Goal: Transaction & Acquisition: Purchase product/service

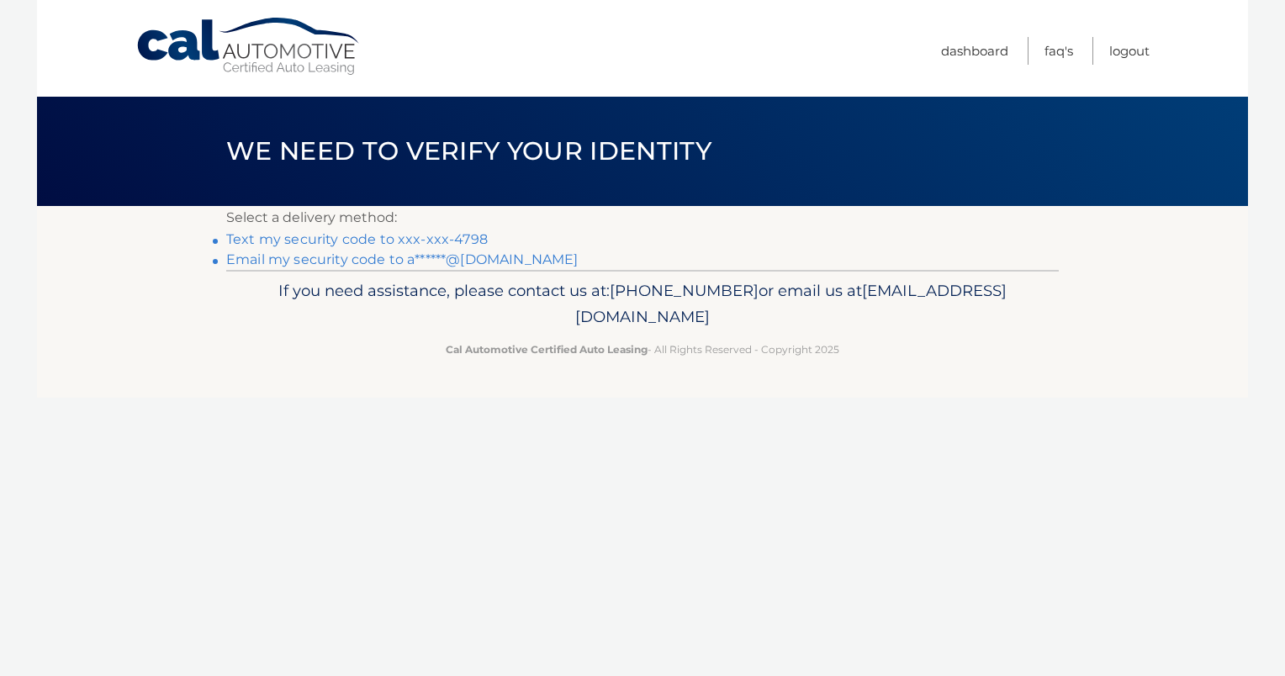
click at [304, 240] on link "Text my security code to xxx-xxx-4798" at bounding box center [357, 239] width 262 height 16
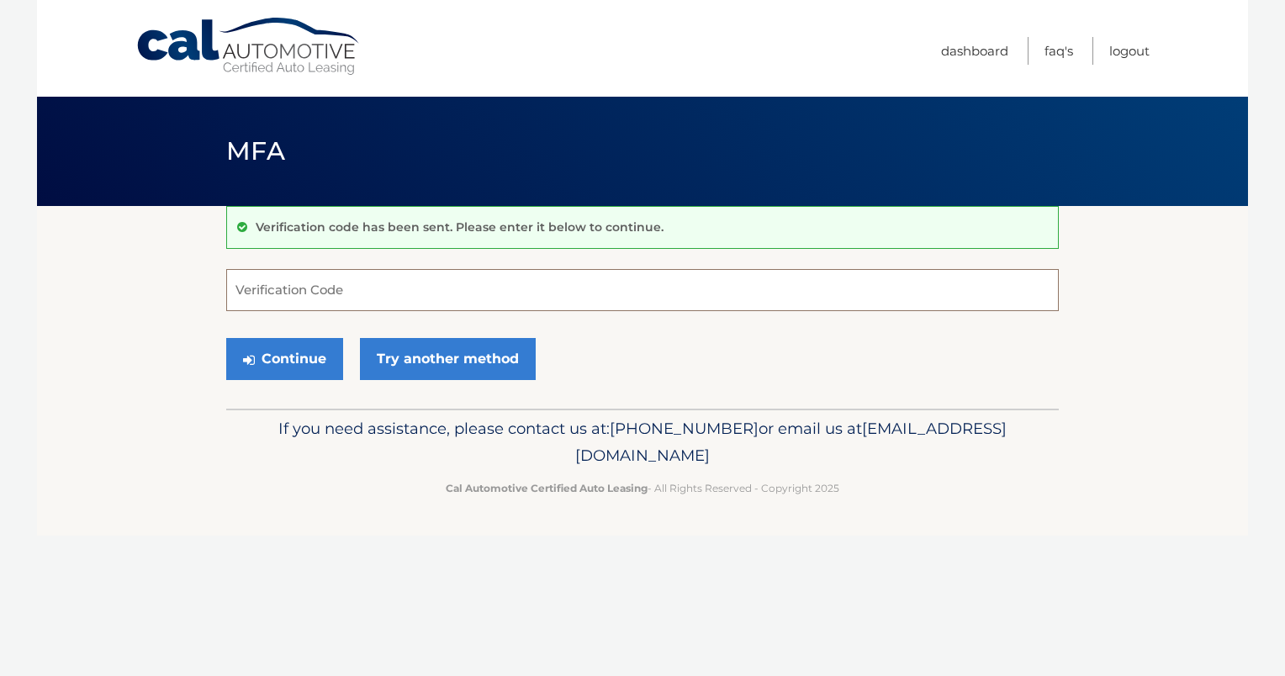
click at [313, 286] on input "Verification Code" at bounding box center [642, 290] width 832 height 42
click at [313, 286] on input "259333" at bounding box center [642, 290] width 832 height 42
type input "259333"
click at [289, 361] on button "Continue" at bounding box center [284, 359] width 117 height 42
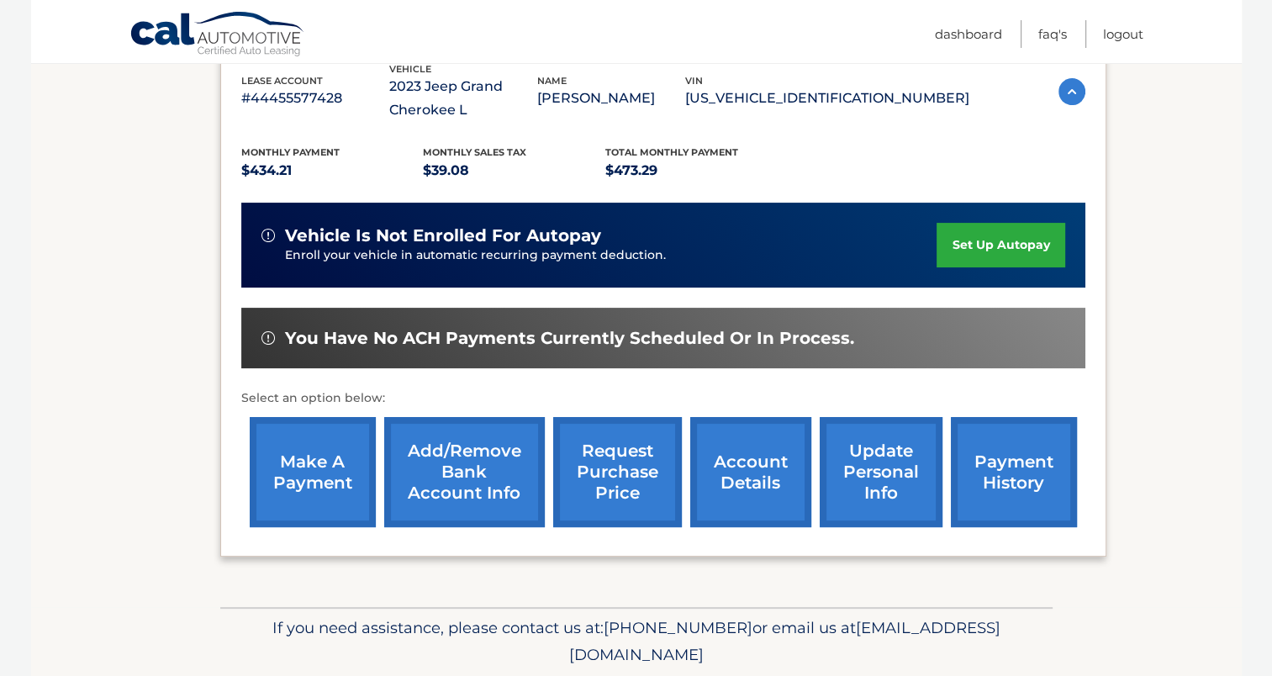
scroll to position [309, 0]
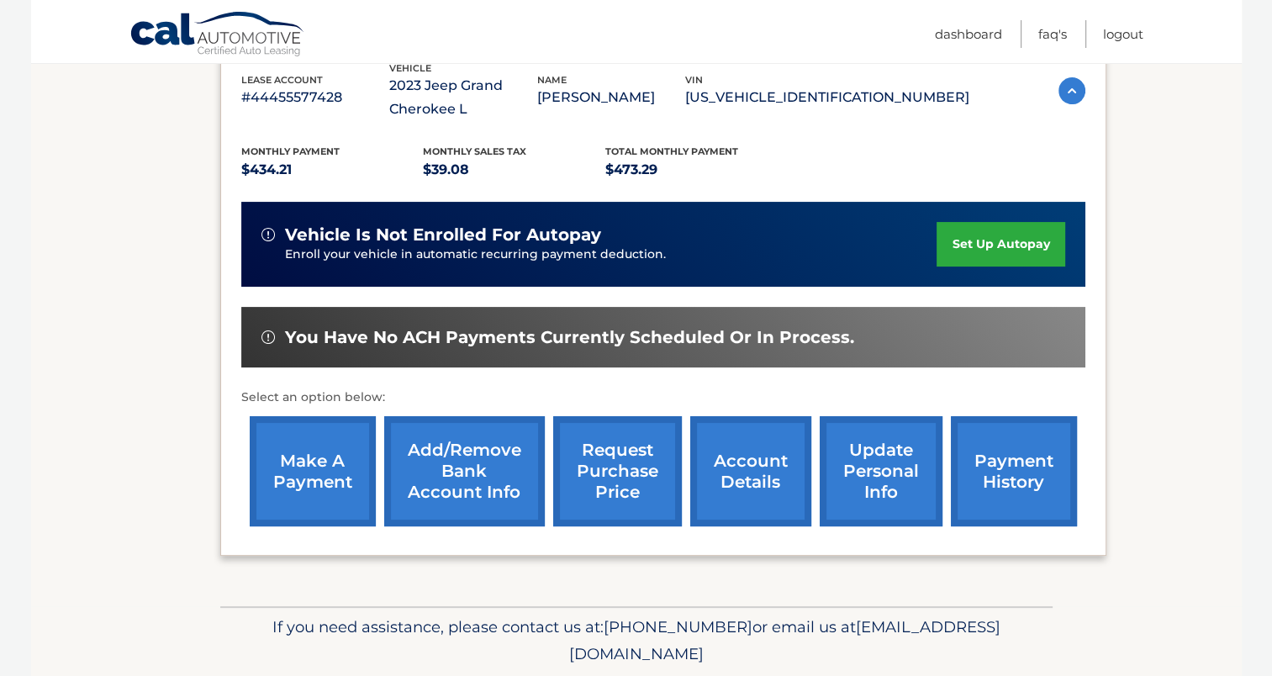
click at [334, 484] on link "make a payment" at bounding box center [313, 471] width 126 height 110
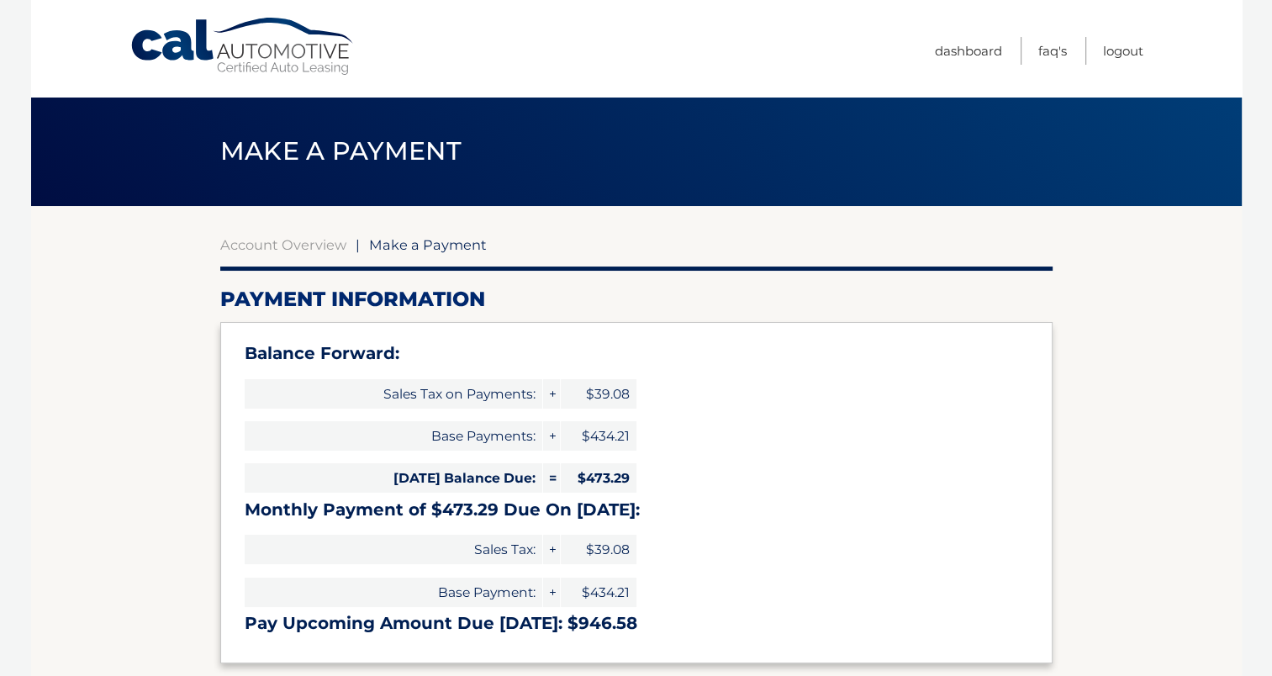
select select "ODgwODFkNmMtNjYyNi00Yjg2LWE2MDMtN2EyMDMxOWU0MmZl"
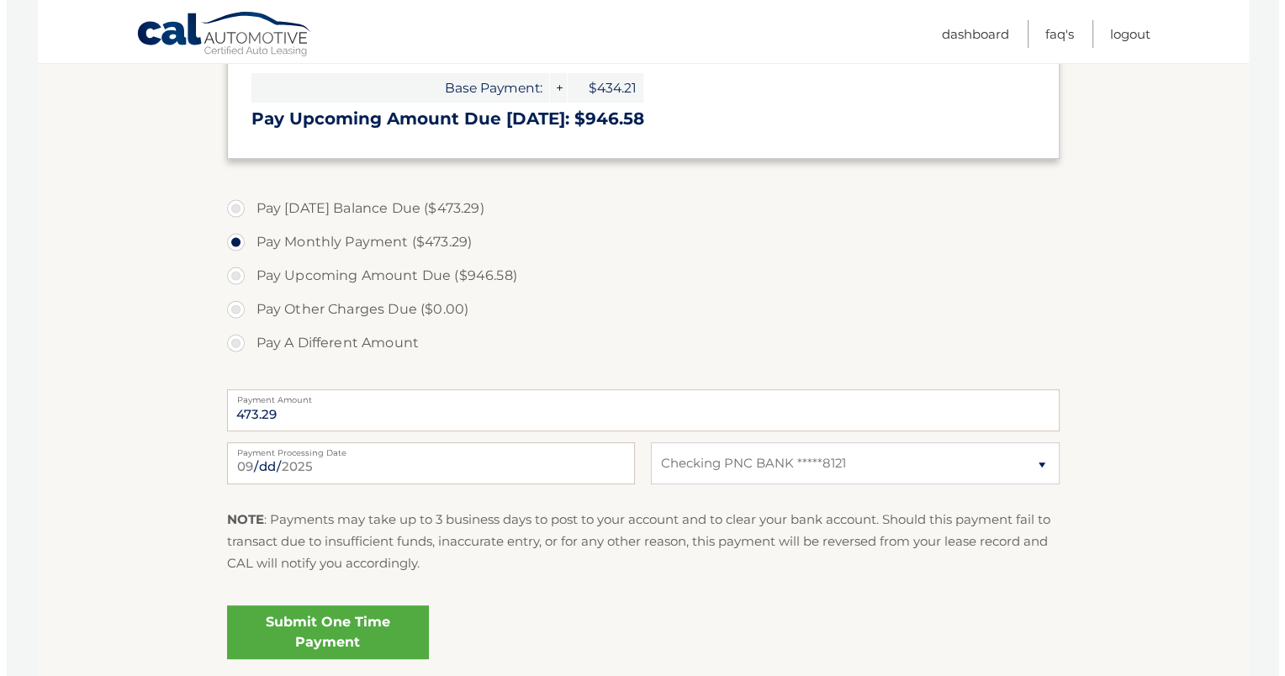
scroll to position [638, 0]
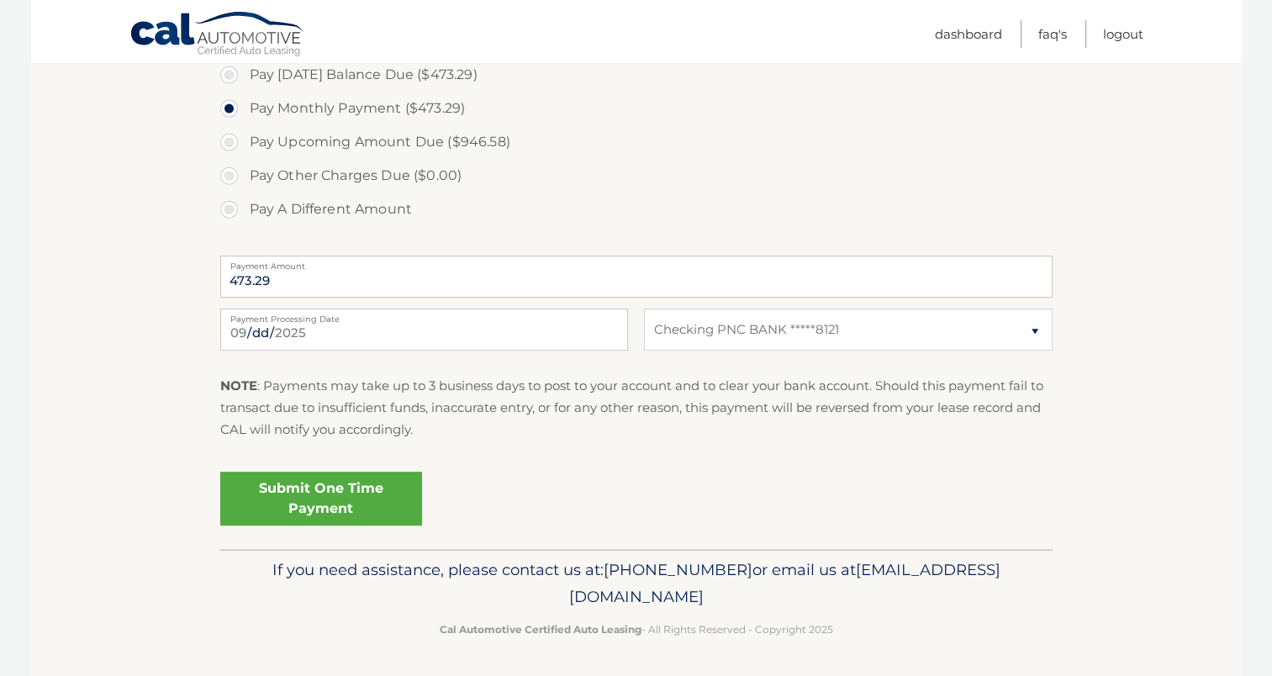
click at [369, 501] on link "Submit One Time Payment" at bounding box center [321, 499] width 202 height 54
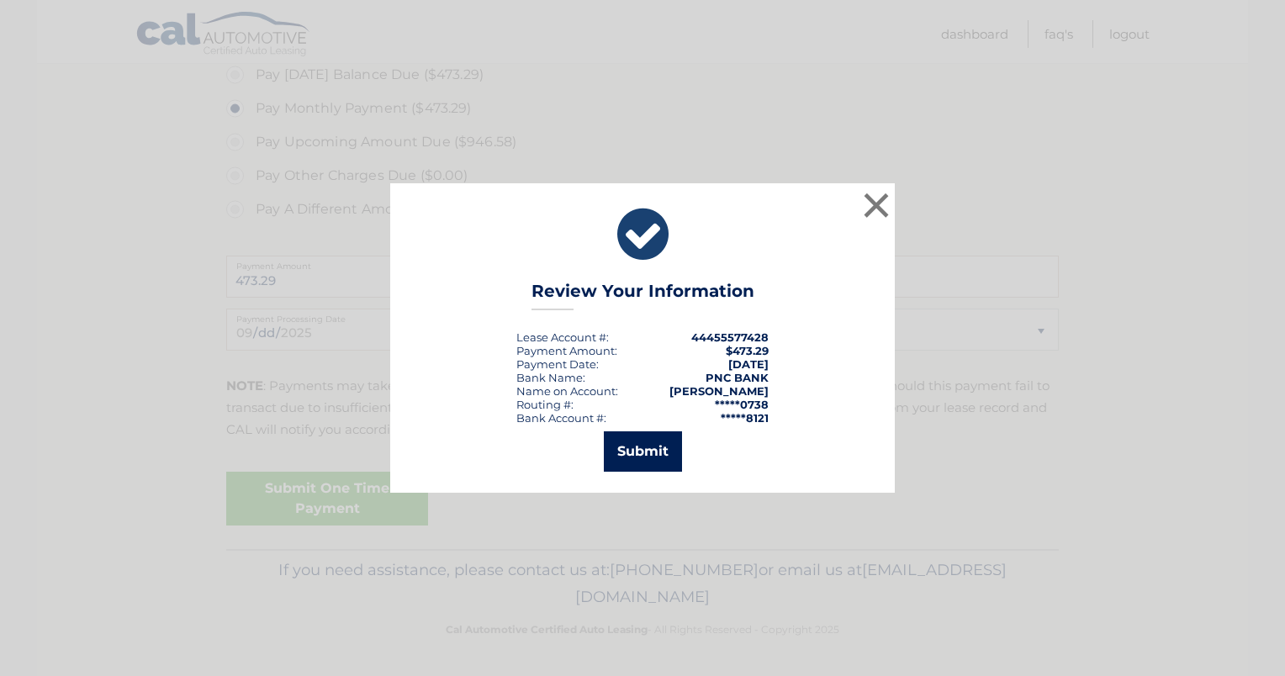
click at [642, 452] on button "Submit" at bounding box center [643, 451] width 78 height 40
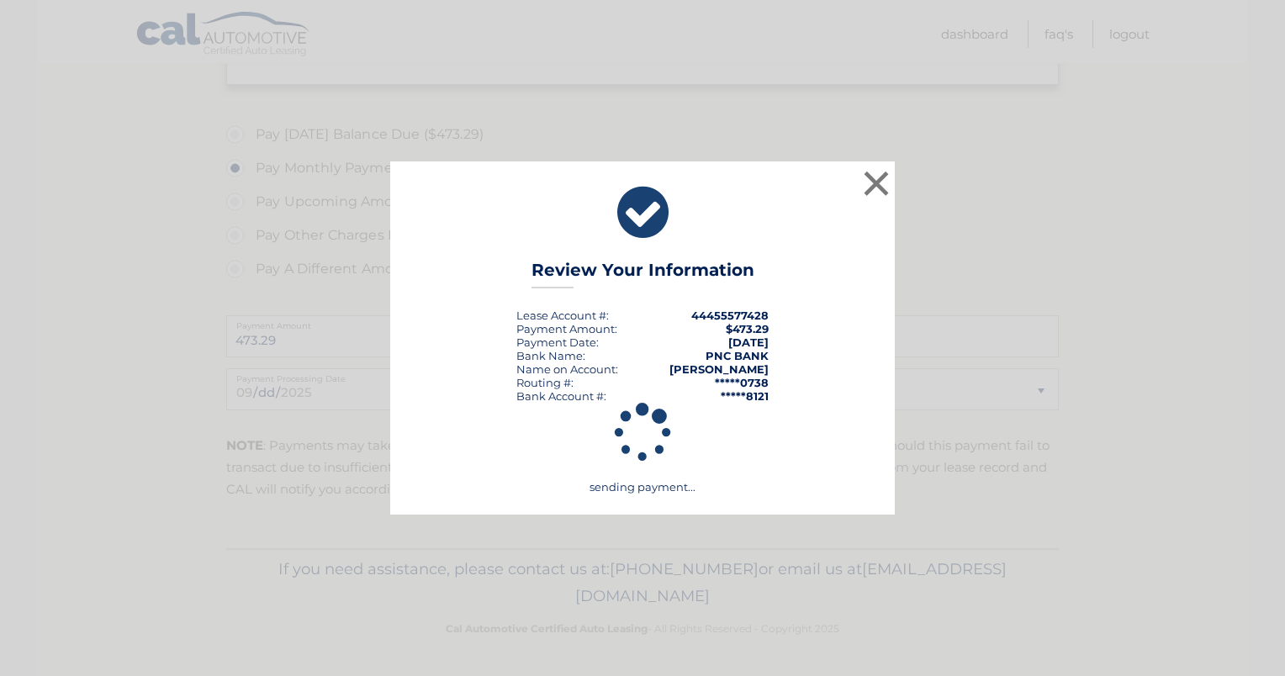
scroll to position [578, 0]
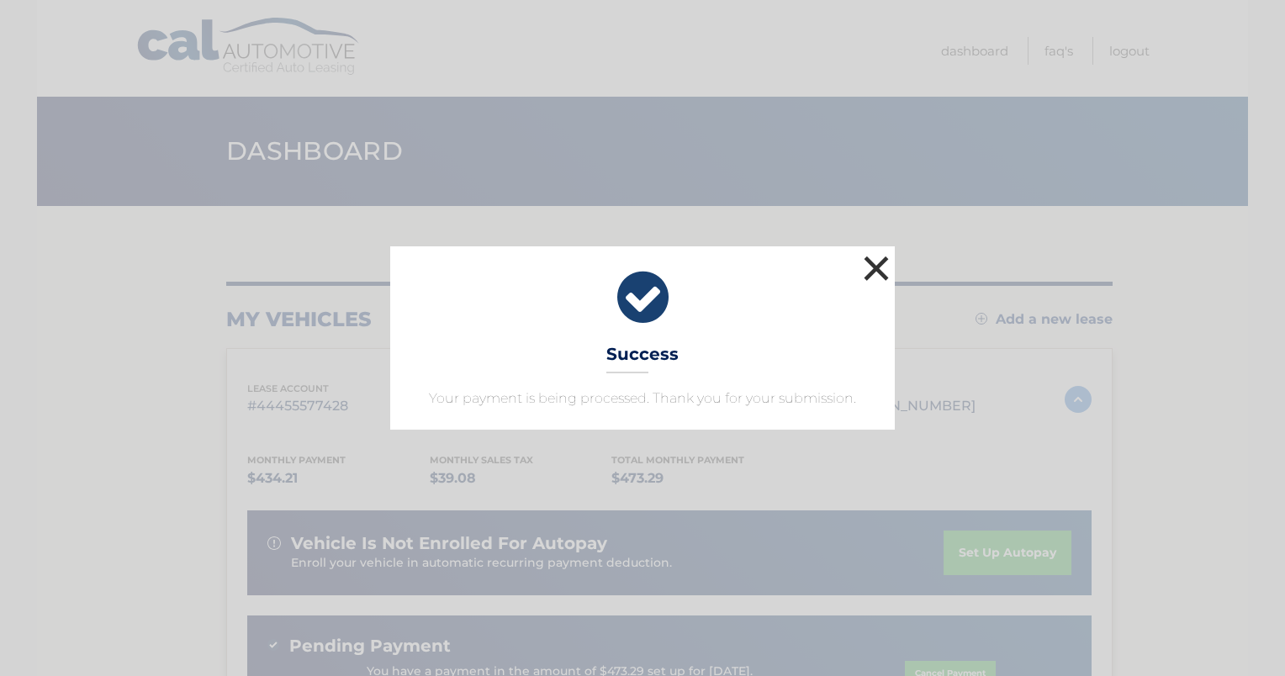
click at [878, 262] on button "×" at bounding box center [876, 268] width 34 height 34
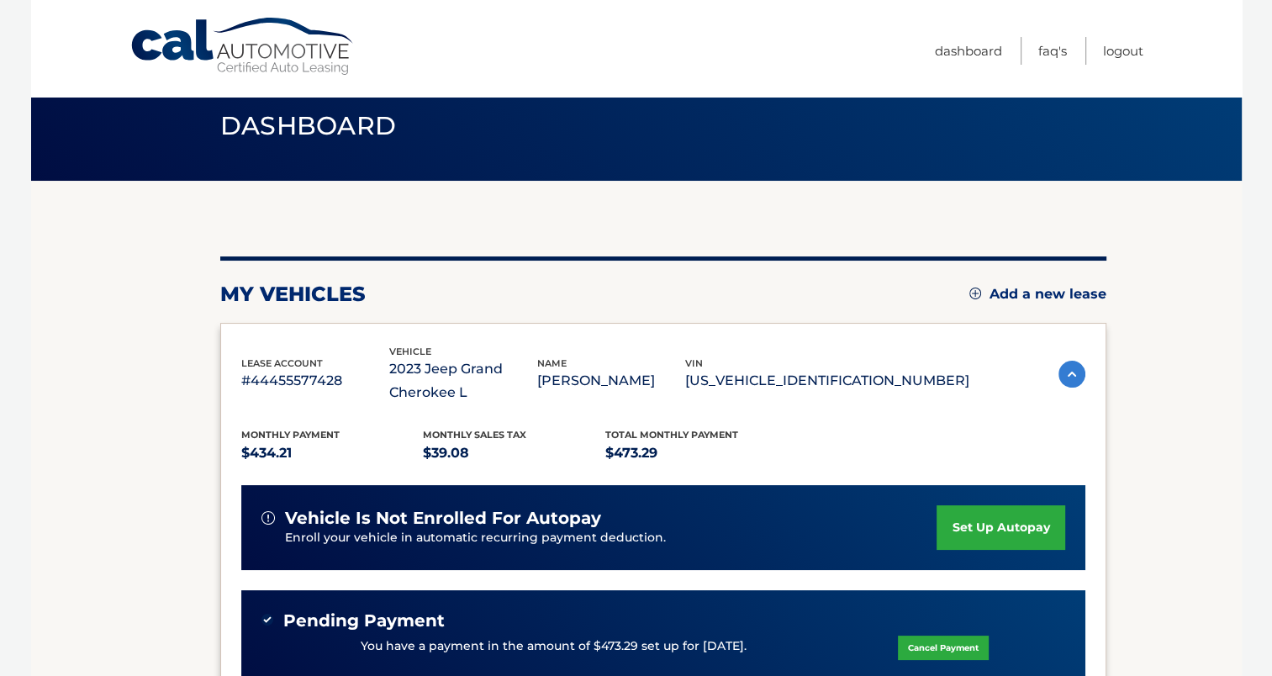
scroll to position [17, 0]
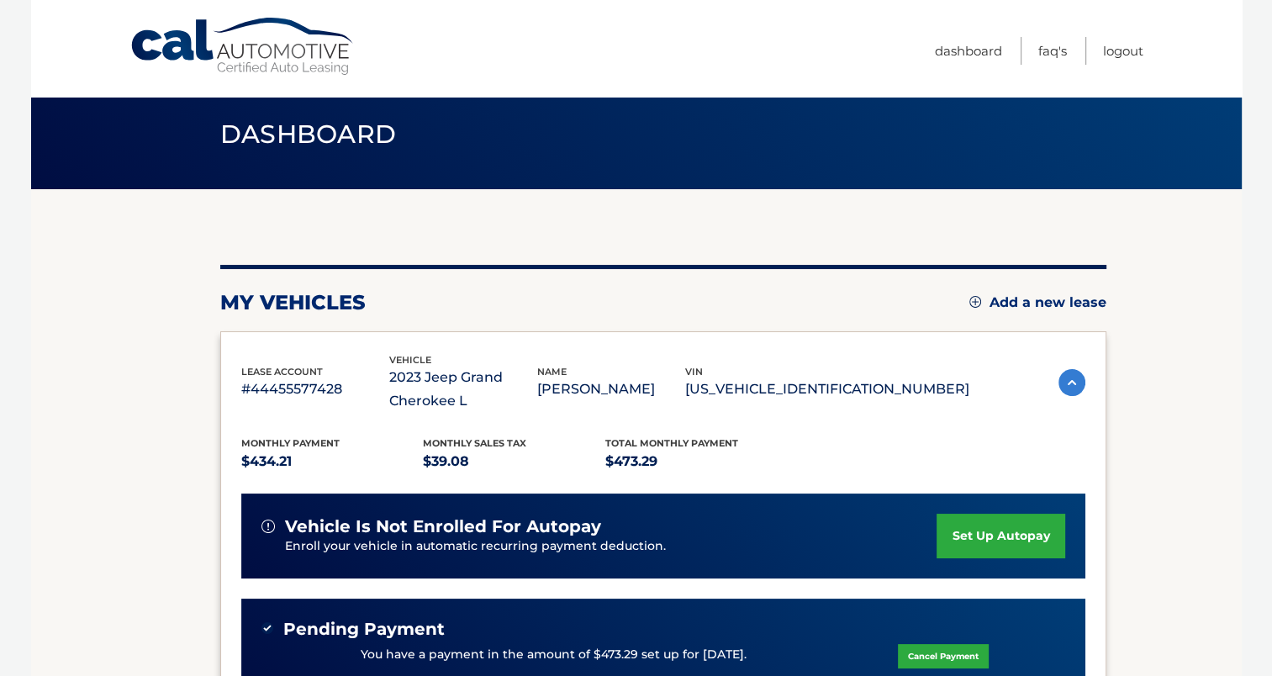
click at [286, 141] on span "Dashboard" at bounding box center [308, 134] width 177 height 31
click at [213, 49] on link "Cal Automotive" at bounding box center [242, 47] width 227 height 60
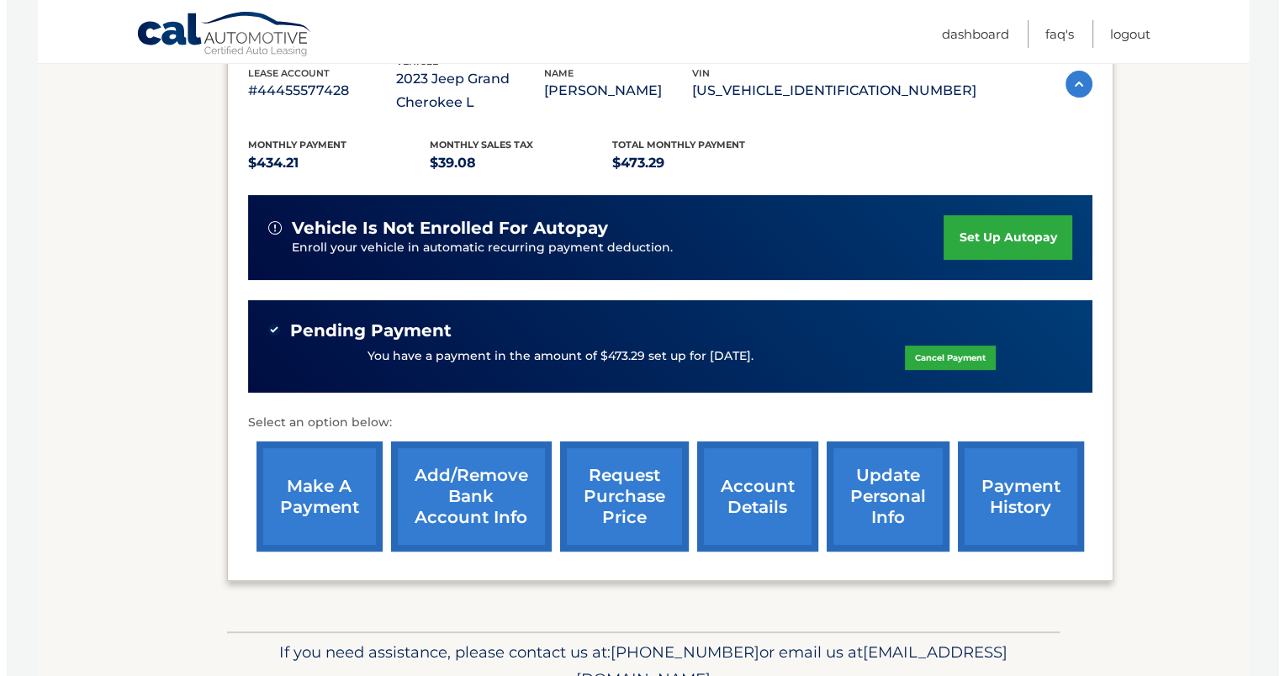
scroll to position [396, 0]
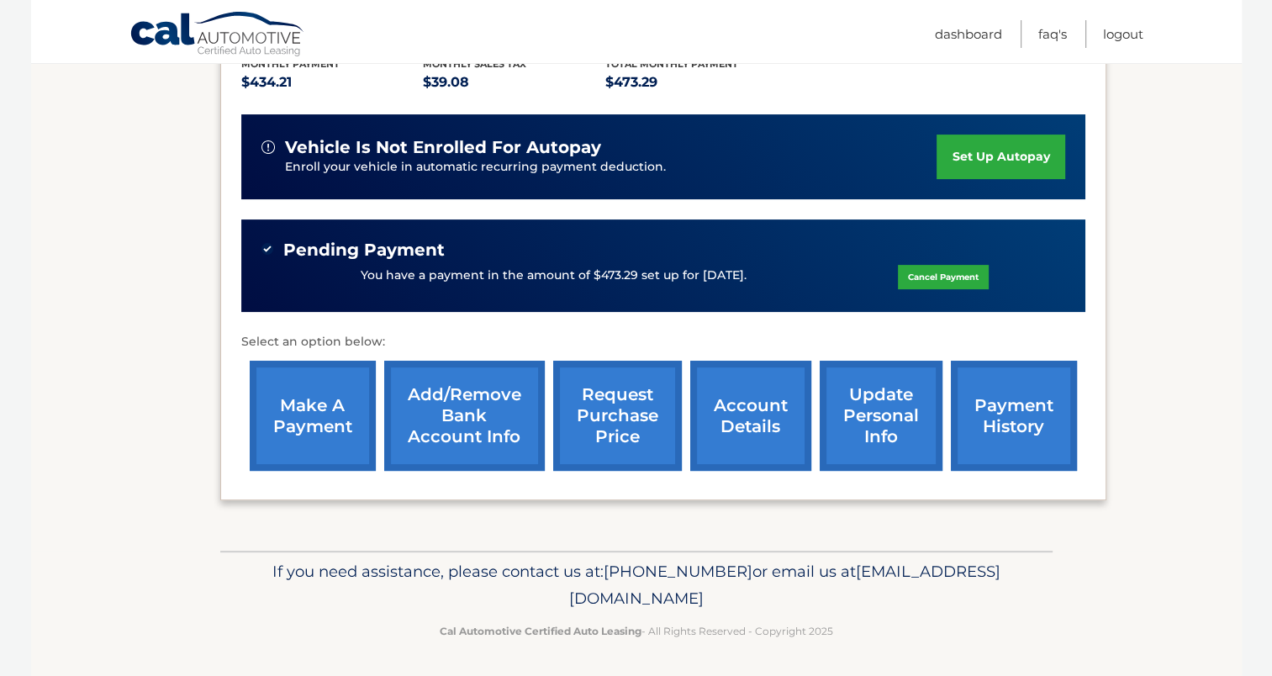
click at [616, 438] on link "request purchase price" at bounding box center [617, 416] width 129 height 110
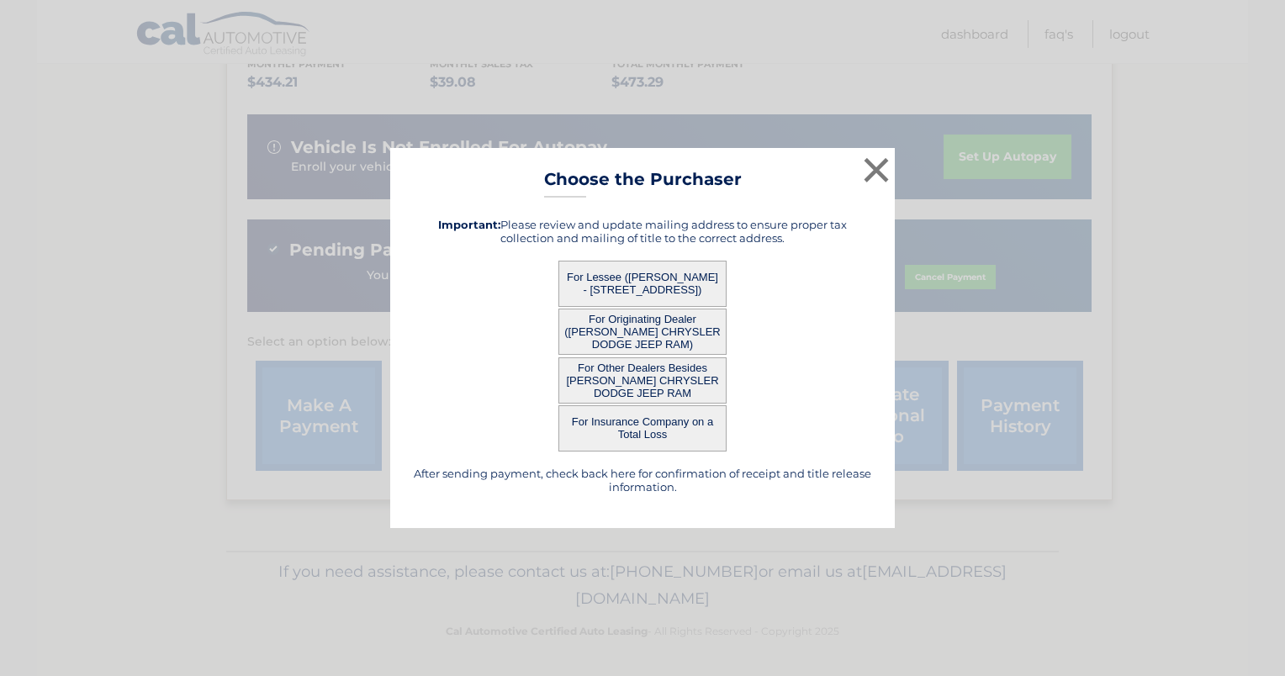
click at [692, 286] on button "For Lessee ([PERSON_NAME] - [STREET_ADDRESS])" at bounding box center [642, 284] width 168 height 46
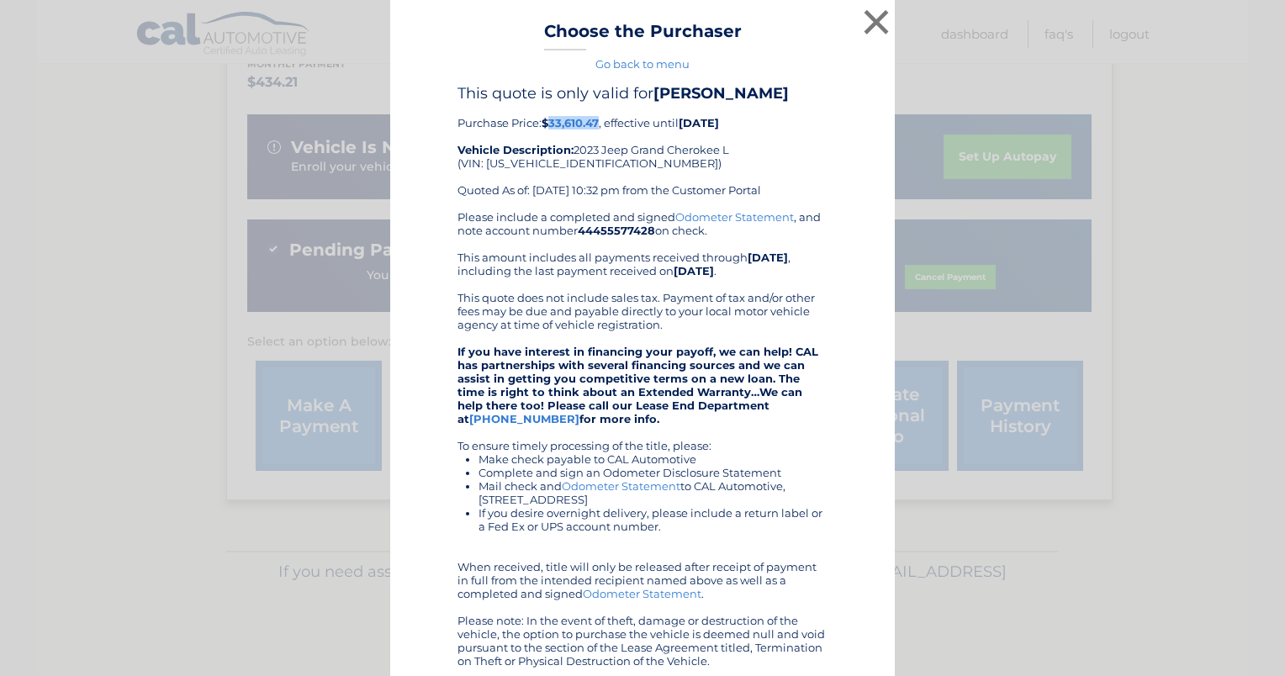
drag, startPoint x: 545, startPoint y: 121, endPoint x: 594, endPoint y: 129, distance: 49.4
click at [594, 129] on b "$33,610.47" at bounding box center [570, 122] width 57 height 13
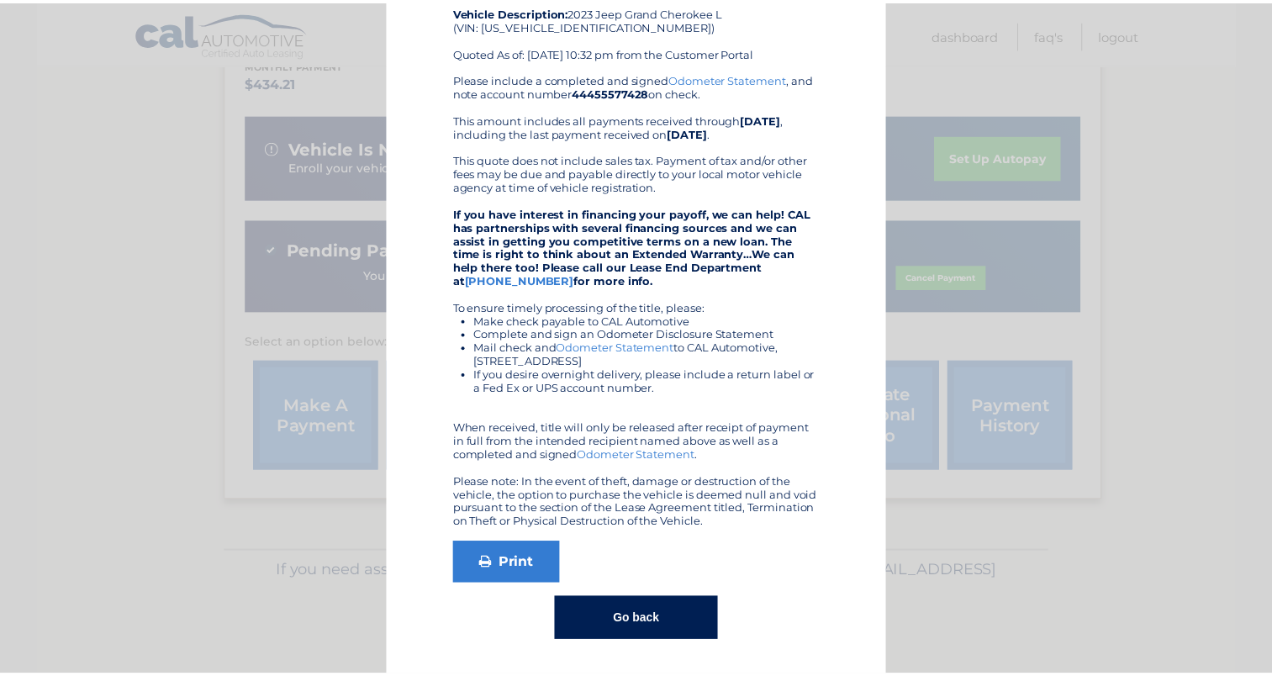
scroll to position [0, 0]
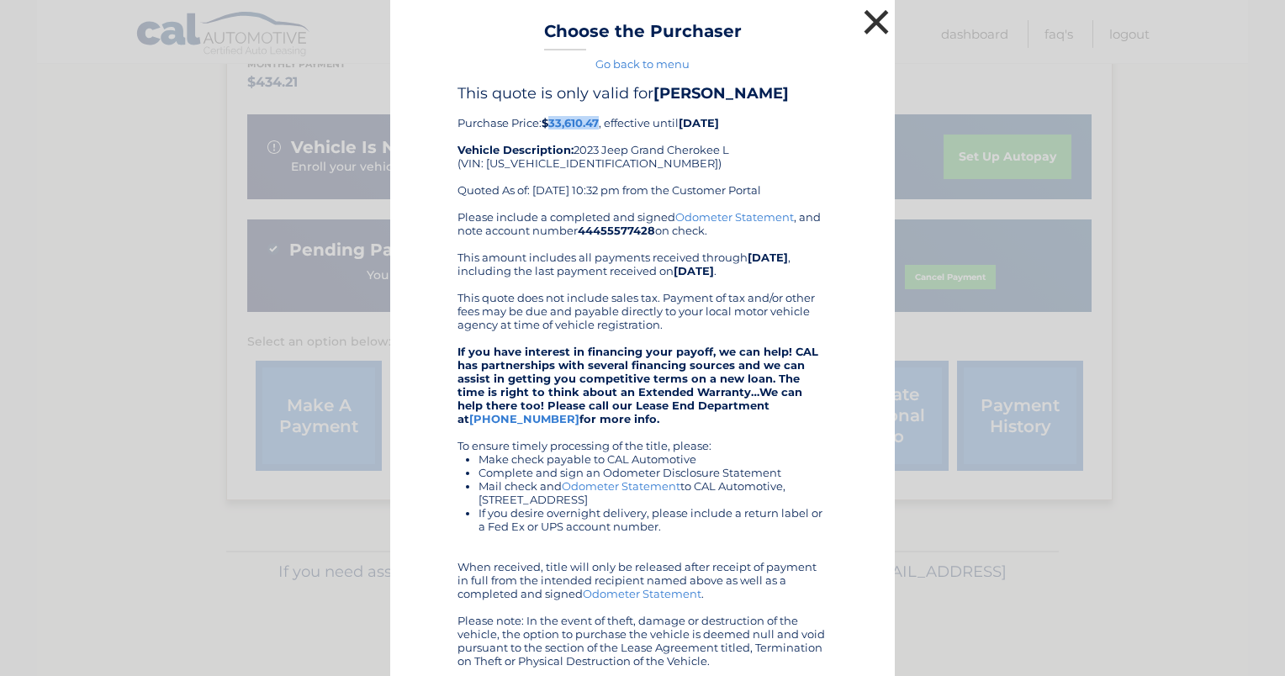
click at [864, 27] on button "×" at bounding box center [876, 22] width 34 height 34
